Goal: Information Seeking & Learning: Learn about a topic

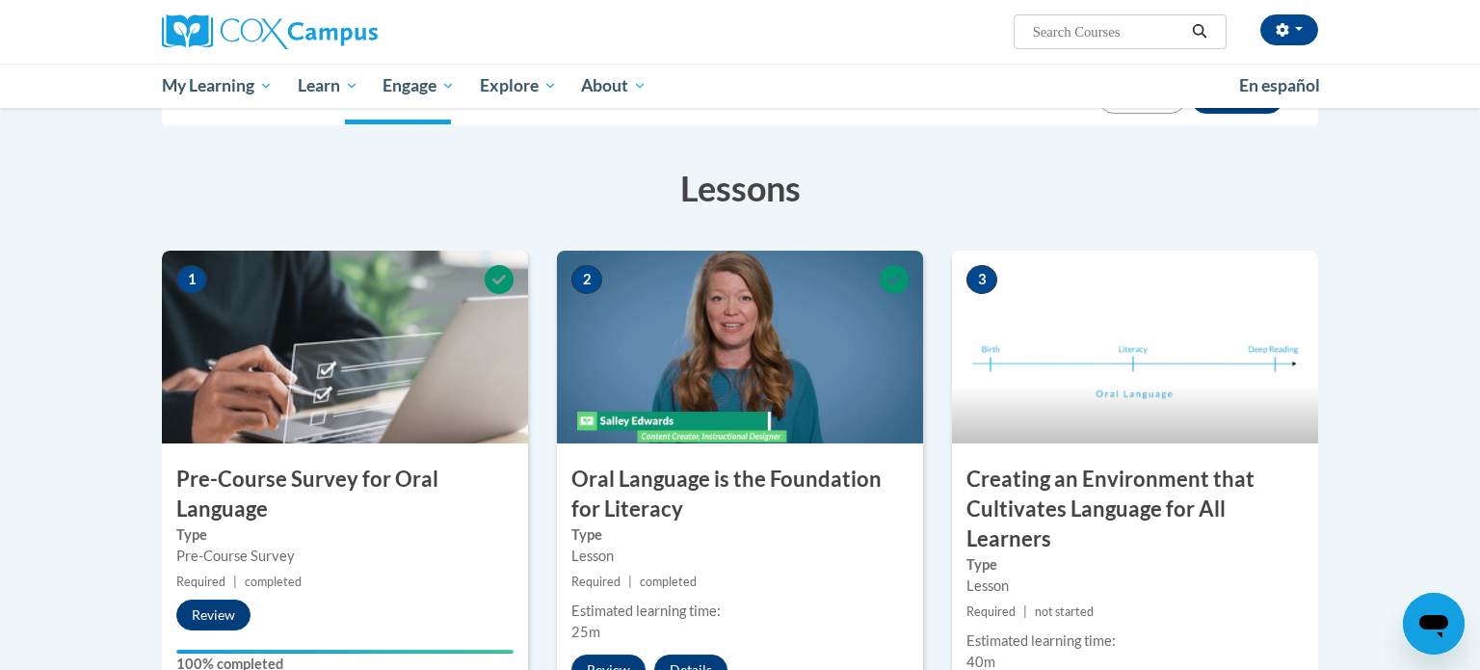
scroll to position [83, 0]
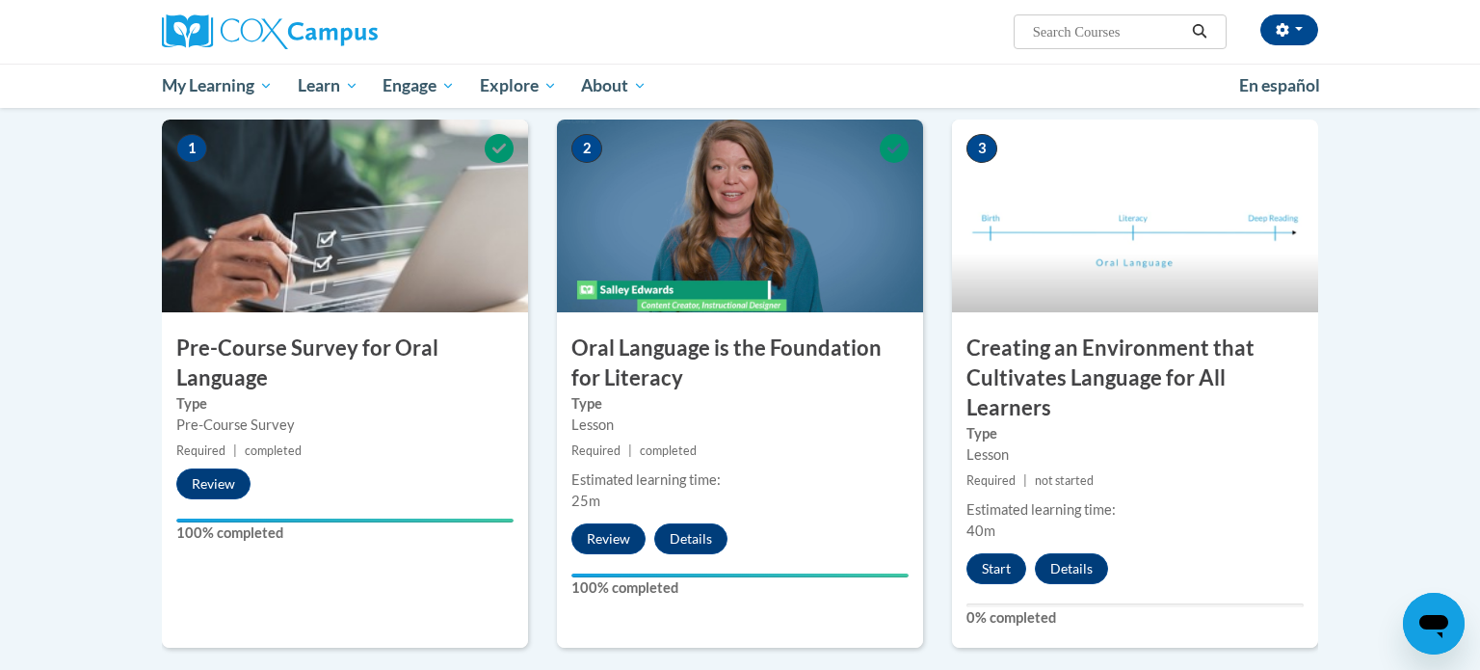
scroll to position [0, 0]
